Goal: Task Accomplishment & Management: Use online tool/utility

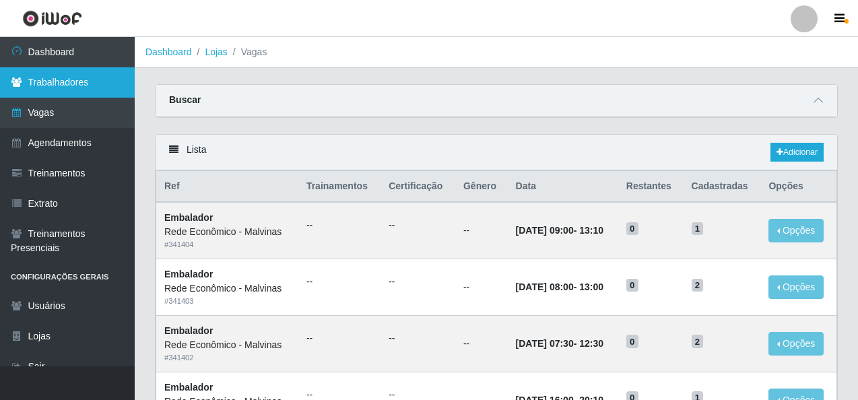
scroll to position [404, 0]
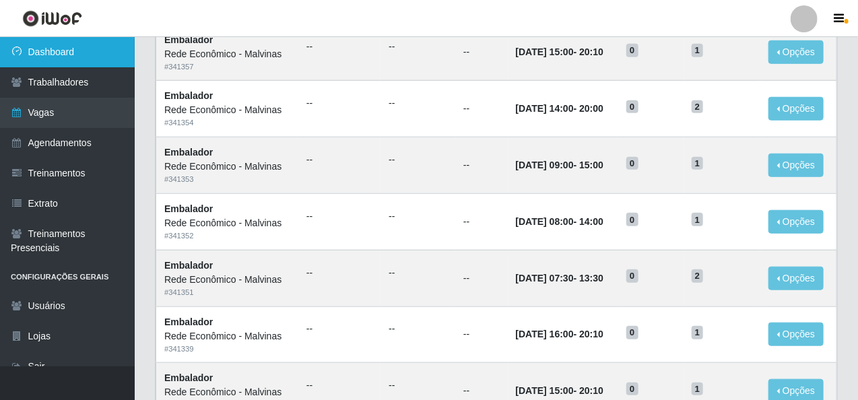
click at [85, 60] on link "Dashboard" at bounding box center [67, 52] width 135 height 30
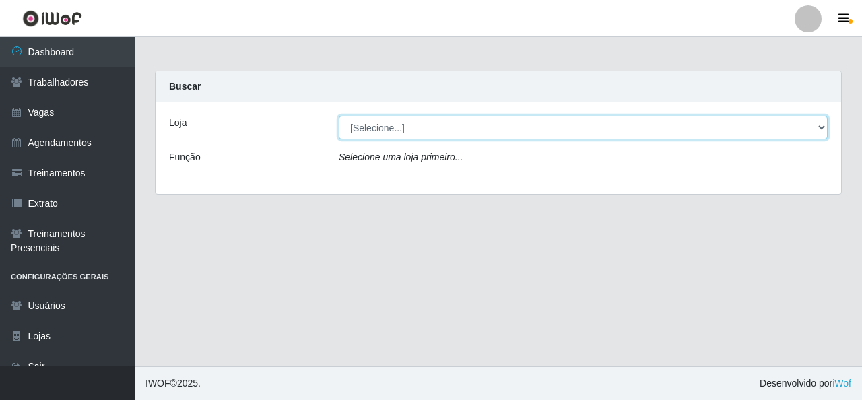
click at [409, 127] on select "[Selecione...] Rede Econômico - Malvinas Rede Econômico - Prata" at bounding box center [583, 128] width 489 height 24
select select "194"
click at [339, 116] on select "[Selecione...] Rede Econômico - Malvinas Rede Econômico - Prata" at bounding box center [583, 128] width 489 height 24
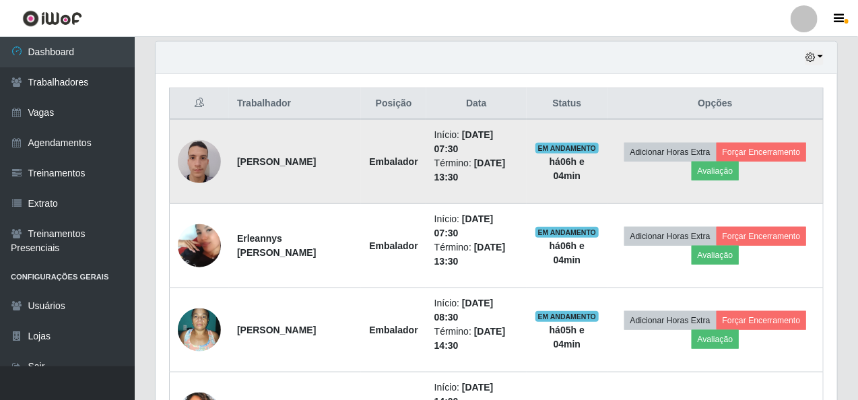
scroll to position [471, 0]
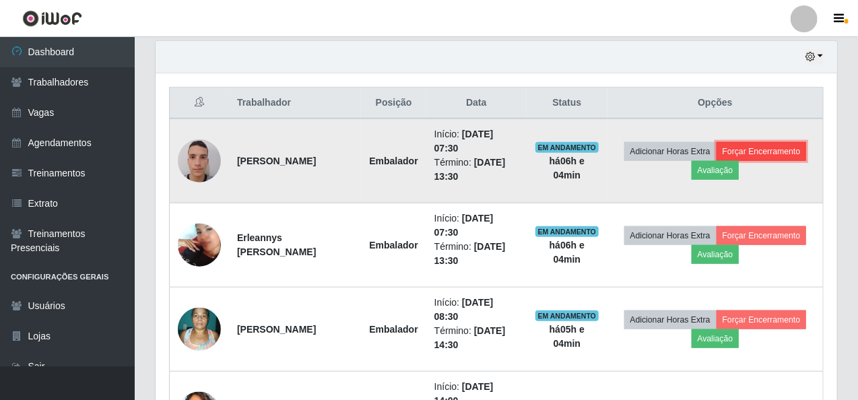
click at [749, 142] on button "Forçar Encerramento" at bounding box center [762, 151] width 90 height 19
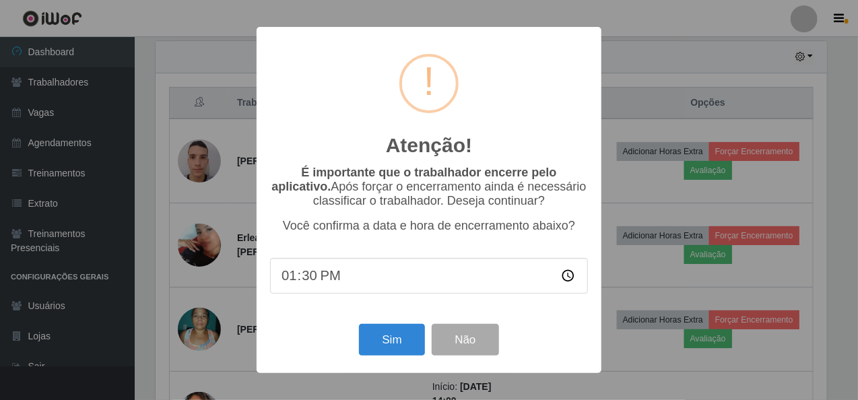
scroll to position [280, 676]
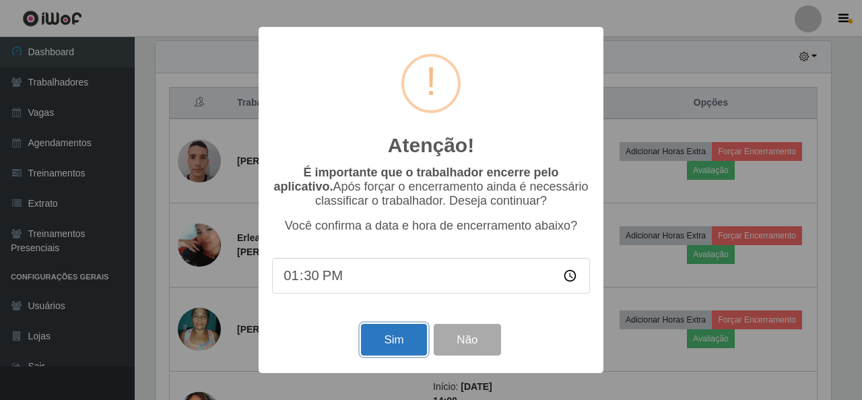
click at [397, 329] on button "Sim" at bounding box center [393, 340] width 65 height 32
click at [397, 329] on div "Atenção! × É importante que o trabalhador encerre pelo aplicativo. Após forçar …" at bounding box center [431, 200] width 862 height 400
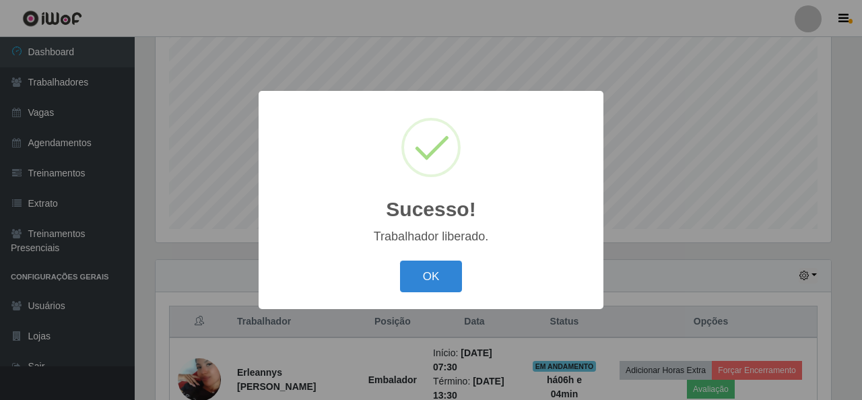
drag, startPoint x: 417, startPoint y: 288, endPoint x: 471, endPoint y: 273, distance: 56.7
click at [418, 288] on button "OK" at bounding box center [431, 277] width 63 height 32
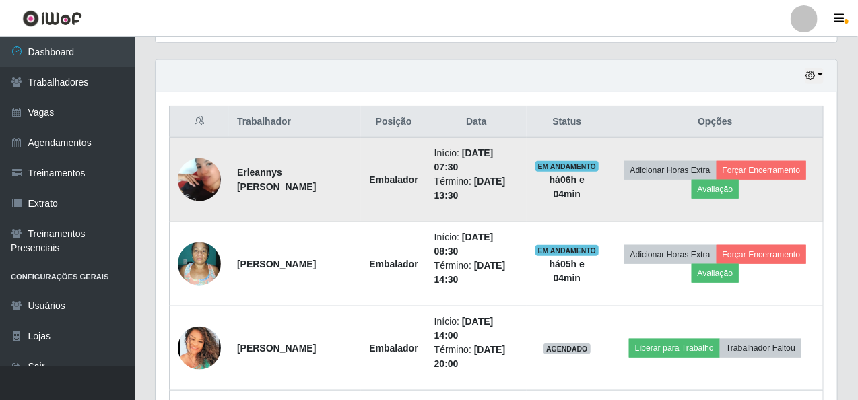
scroll to position [455, 0]
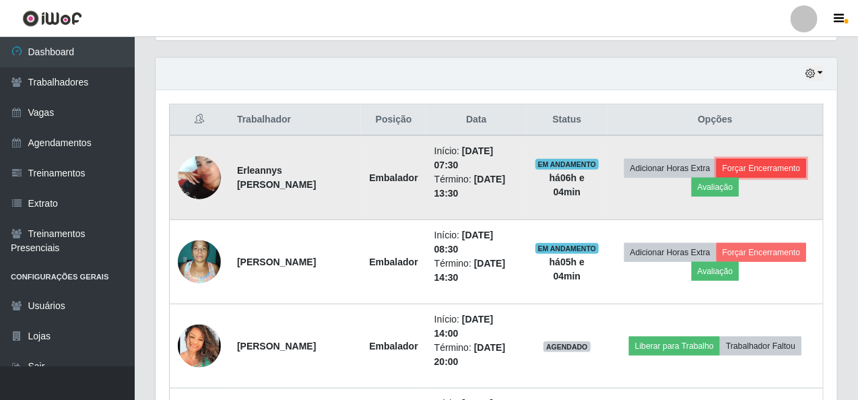
click at [781, 165] on button "Forçar Encerramento" at bounding box center [762, 168] width 90 height 19
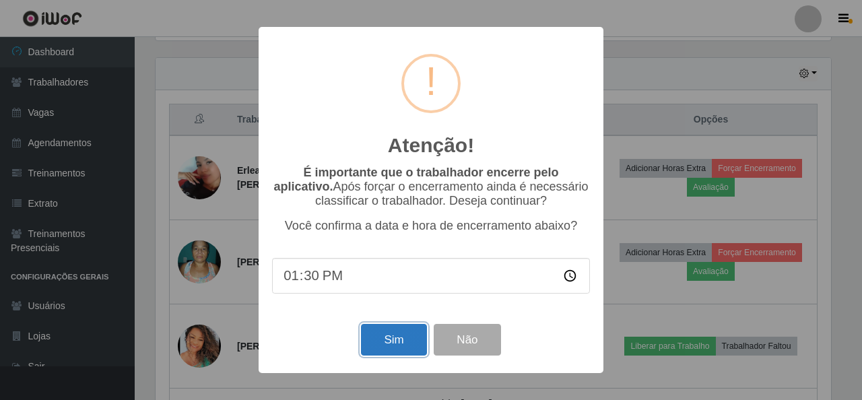
click at [407, 337] on button "Sim" at bounding box center [393, 340] width 65 height 32
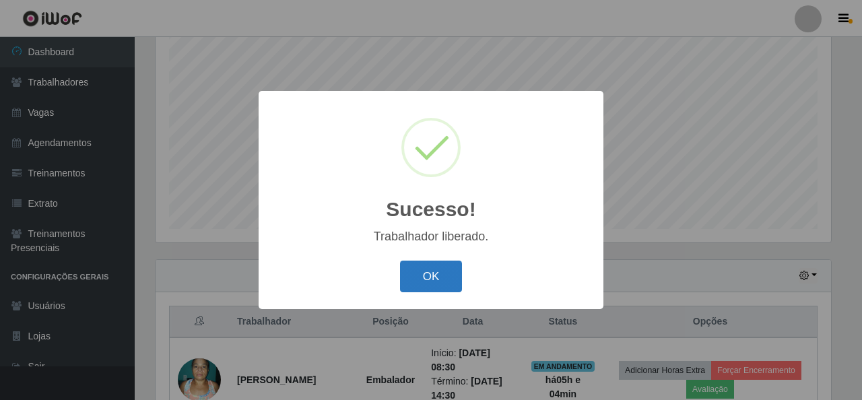
click at [440, 280] on button "OK" at bounding box center [431, 277] width 63 height 32
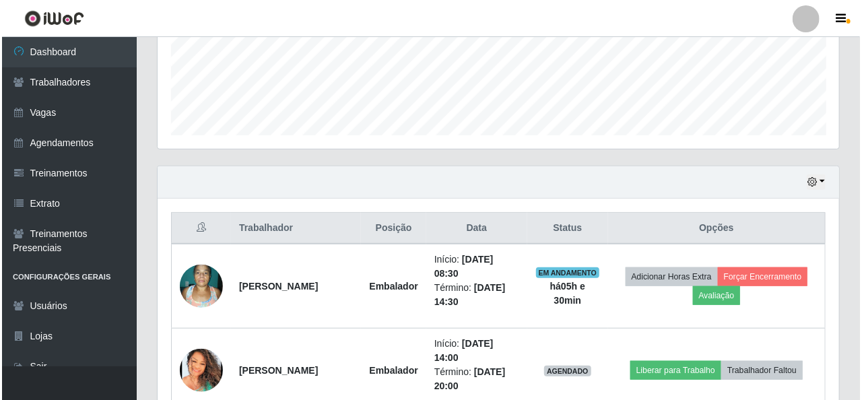
scroll to position [404, 0]
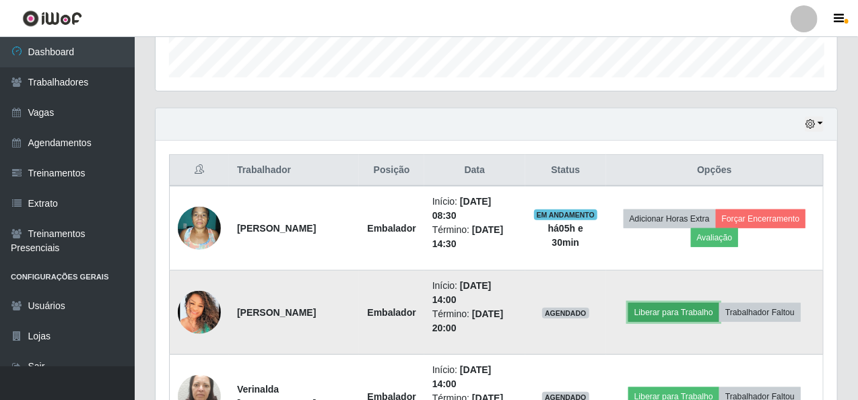
click at [652, 303] on button "Liberar para Trabalho" at bounding box center [673, 312] width 91 height 19
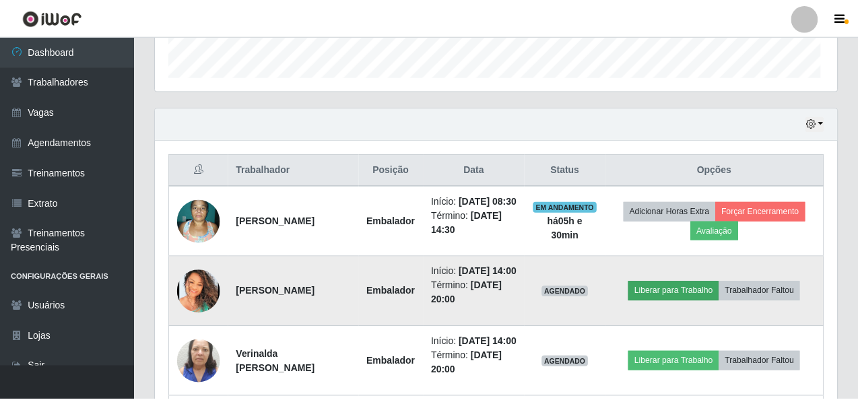
scroll to position [280, 676]
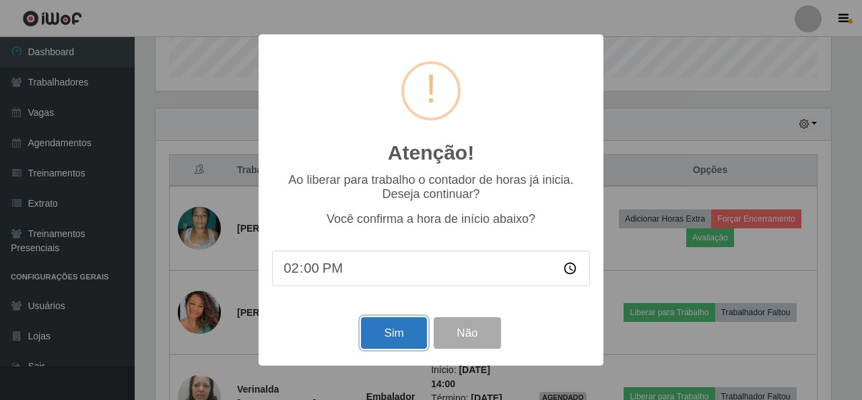
click at [396, 331] on button "Sim" at bounding box center [393, 333] width 65 height 32
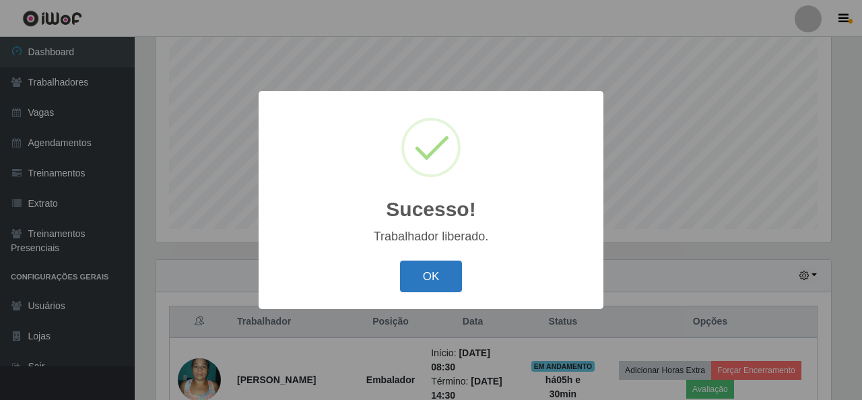
click at [435, 265] on button "OK" at bounding box center [431, 277] width 63 height 32
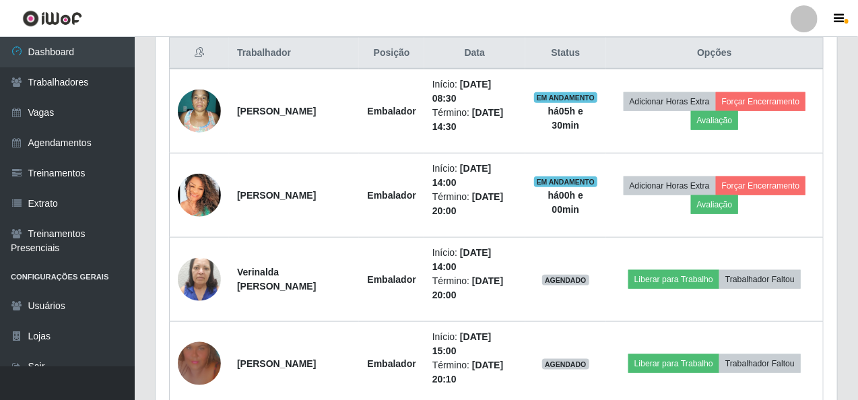
scroll to position [522, 0]
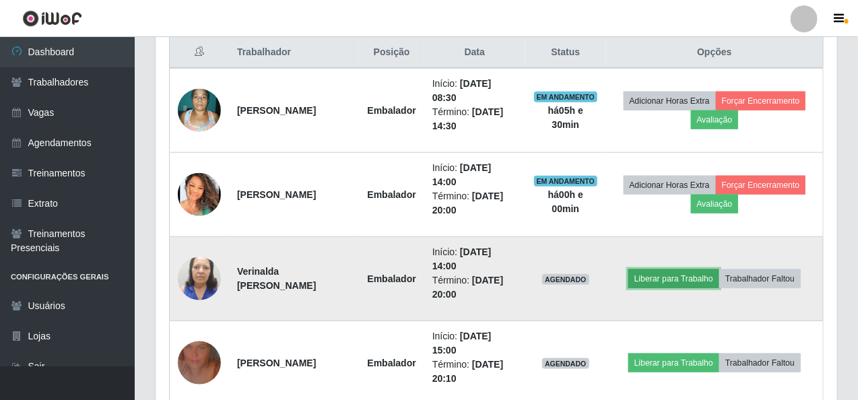
click at [655, 275] on button "Liberar para Trabalho" at bounding box center [673, 278] width 91 height 19
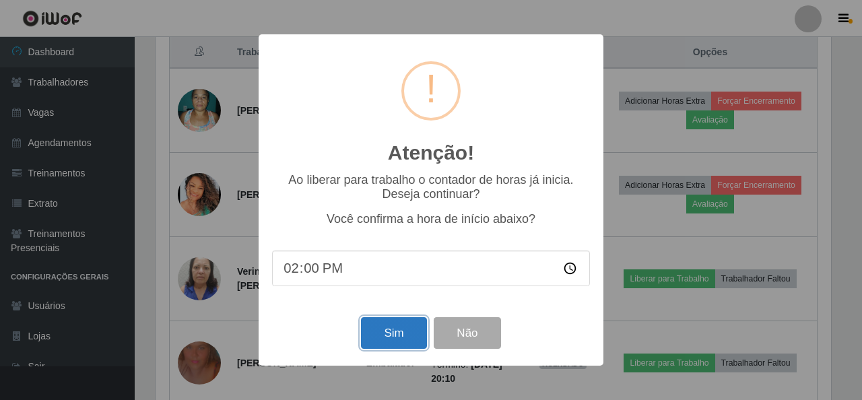
click at [415, 335] on button "Sim" at bounding box center [393, 333] width 65 height 32
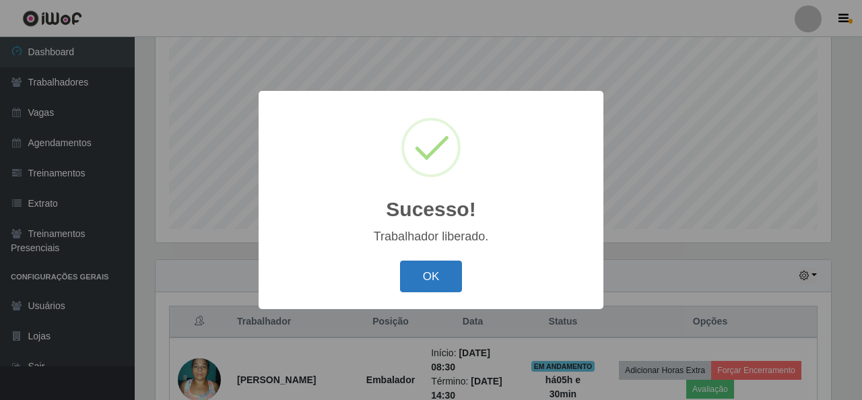
click at [419, 284] on button "OK" at bounding box center [431, 277] width 63 height 32
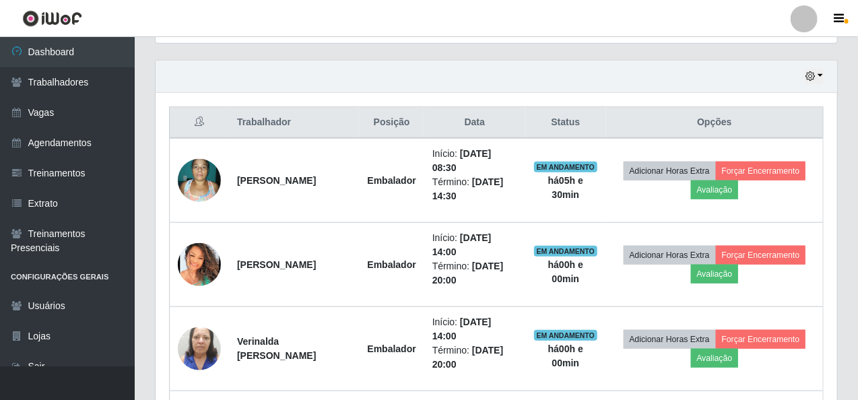
scroll to position [455, 0]
